Goal: Task Accomplishment & Management: Complete application form

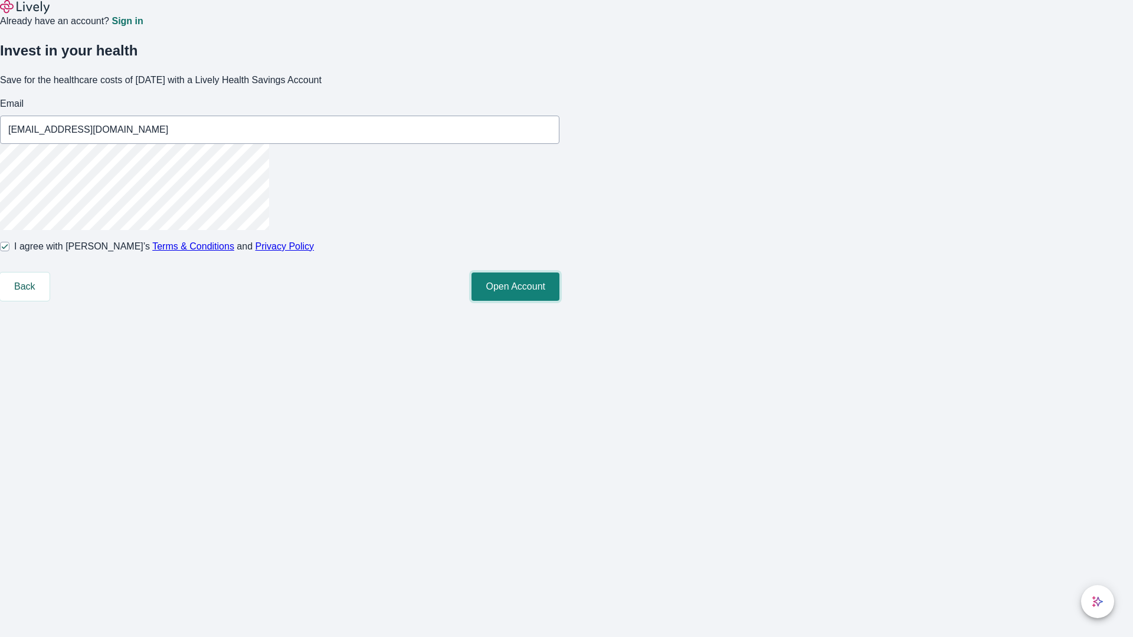
click at [559, 301] on button "Open Account" at bounding box center [516, 287] width 88 height 28
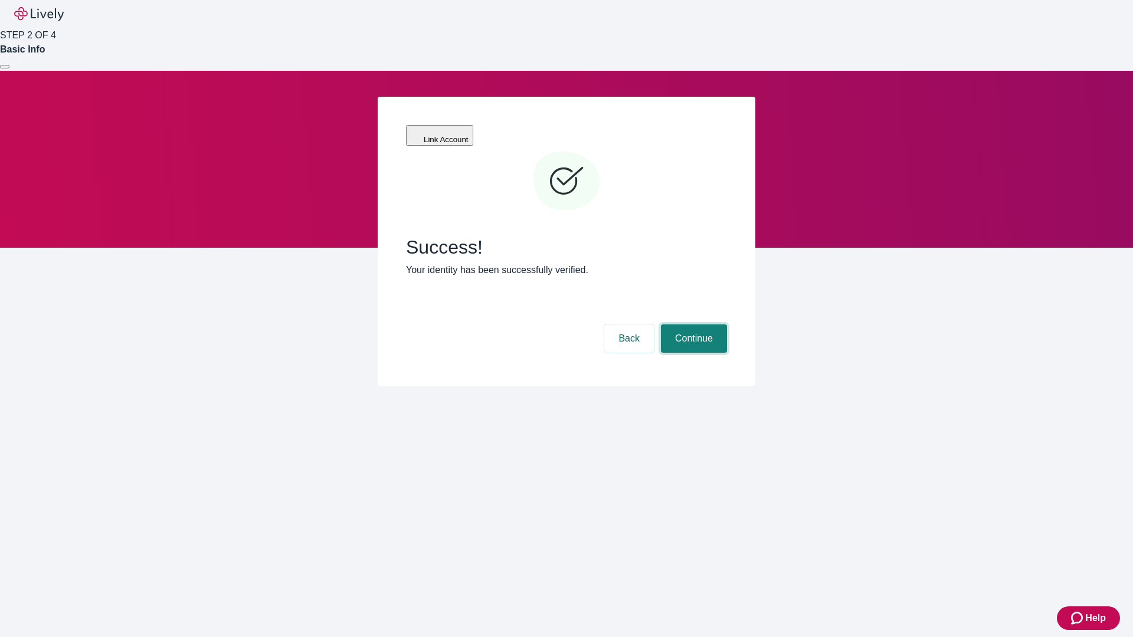
click at [692, 325] on button "Continue" at bounding box center [694, 339] width 66 height 28
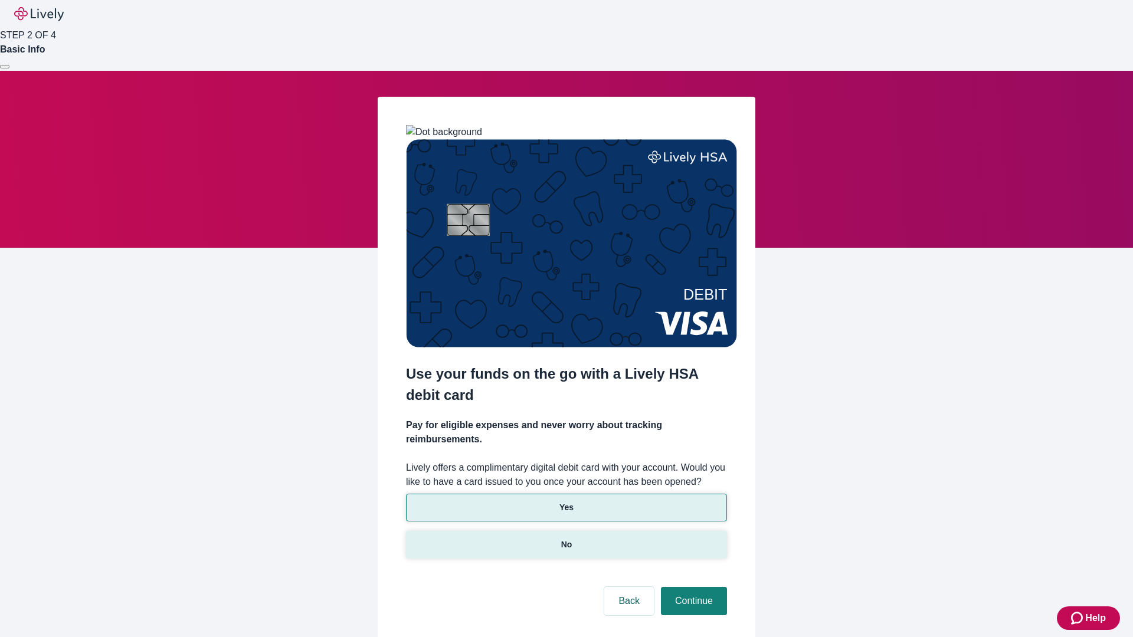
click at [566, 539] on p "No" at bounding box center [566, 545] width 11 height 12
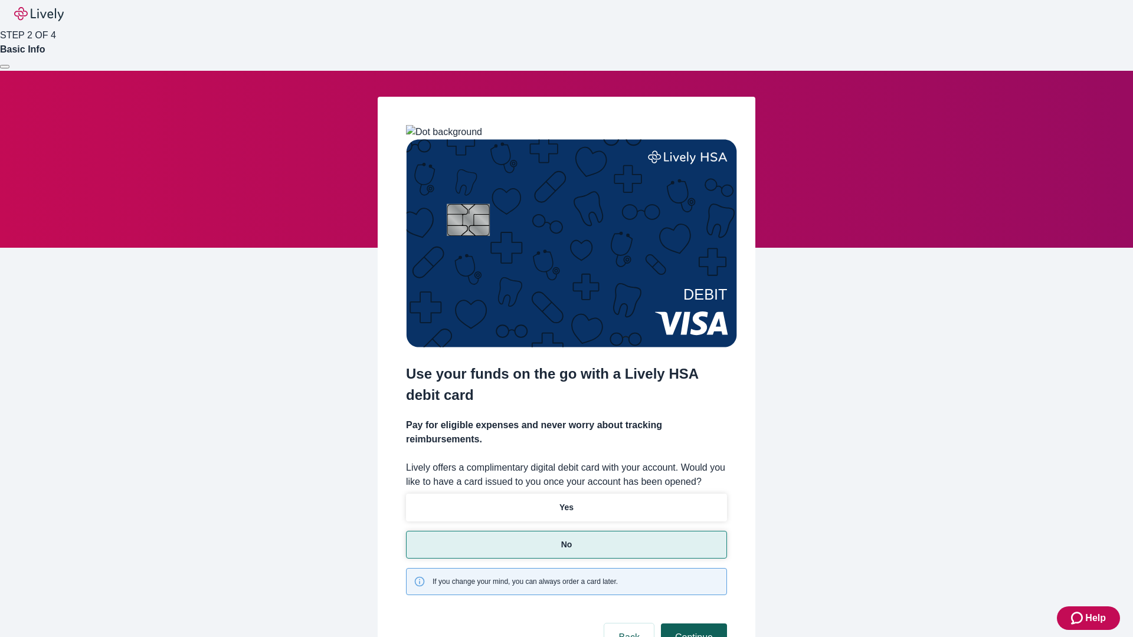
click at [692, 624] on button "Continue" at bounding box center [694, 638] width 66 height 28
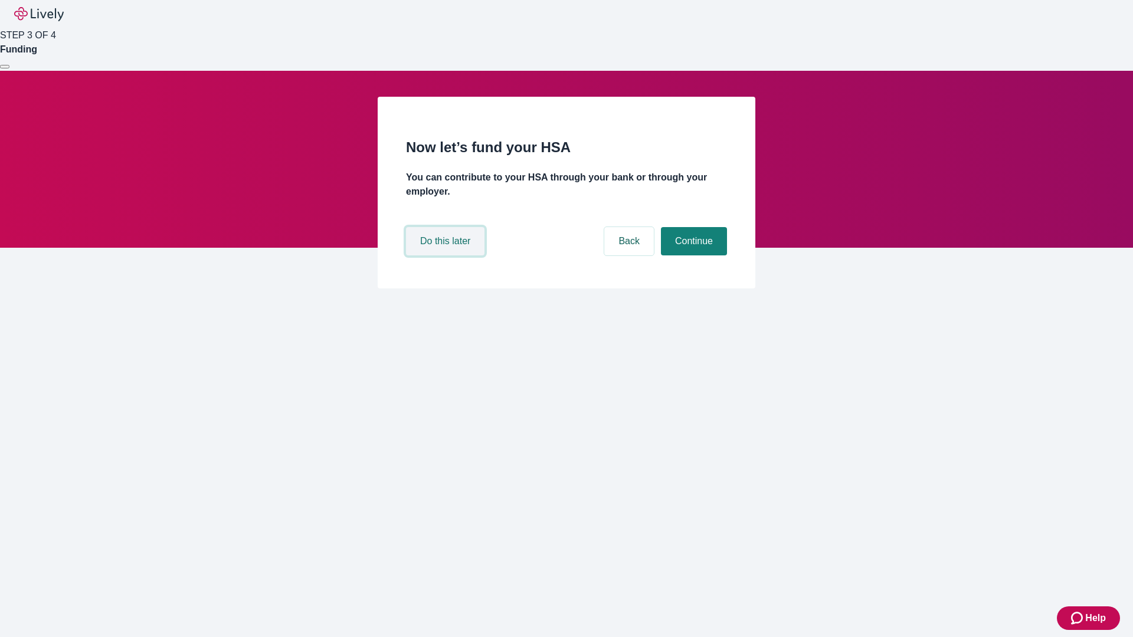
click at [447, 256] on button "Do this later" at bounding box center [445, 241] width 78 height 28
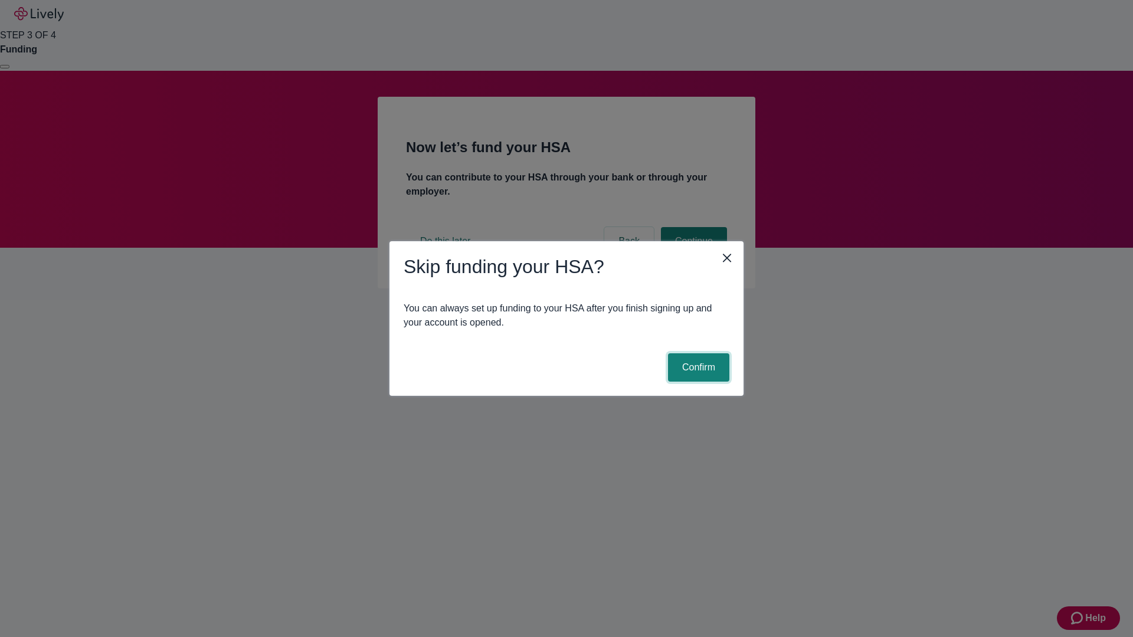
click at [697, 368] on button "Confirm" at bounding box center [698, 368] width 61 height 28
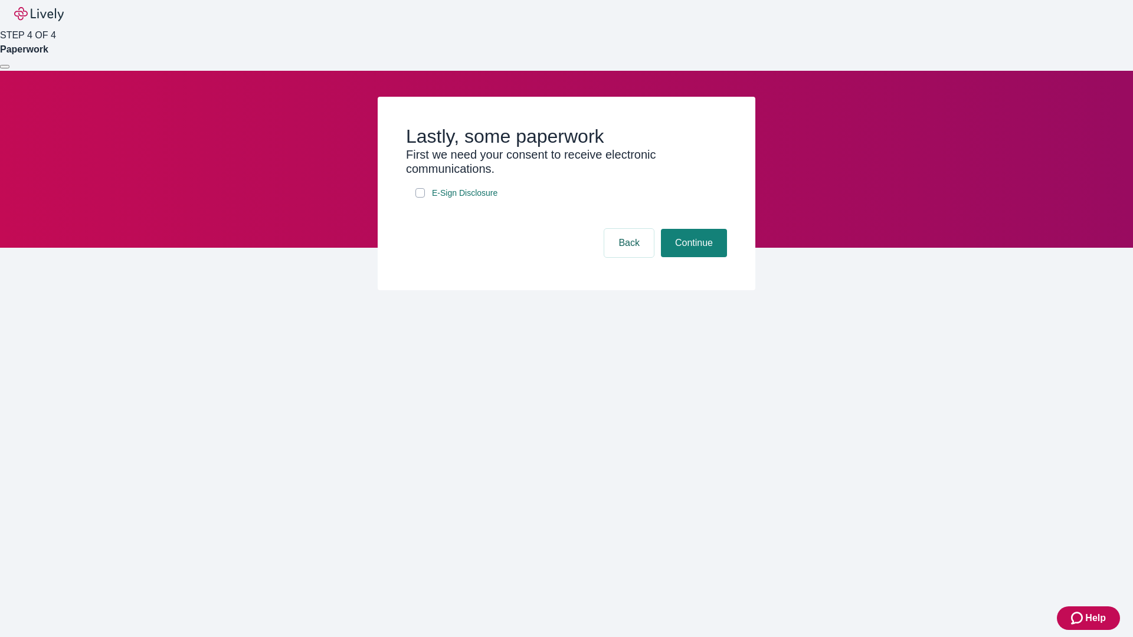
click at [420, 198] on input "E-Sign Disclosure" at bounding box center [419, 192] width 9 height 9
checkbox input "true"
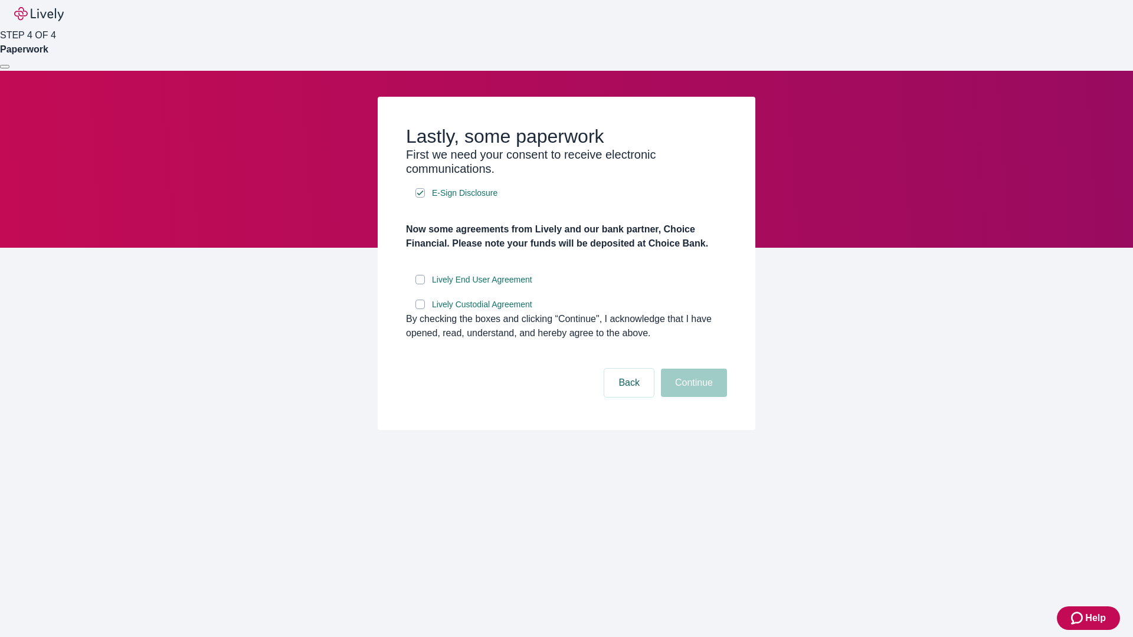
click at [420, 284] on input "Lively End User Agreement" at bounding box center [419, 279] width 9 height 9
checkbox input "true"
click at [420, 309] on input "Lively Custodial Agreement" at bounding box center [419, 304] width 9 height 9
checkbox input "true"
click at [692, 397] on button "Continue" at bounding box center [694, 383] width 66 height 28
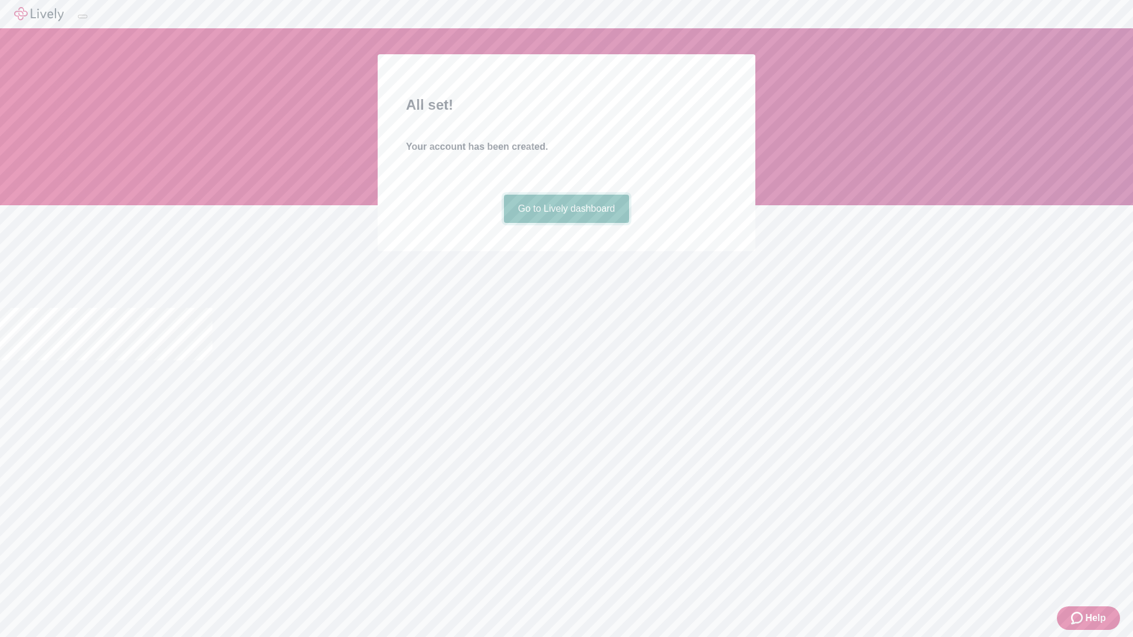
click at [566, 223] on link "Go to Lively dashboard" at bounding box center [567, 209] width 126 height 28
